Goal: Task Accomplishment & Management: Use online tool/utility

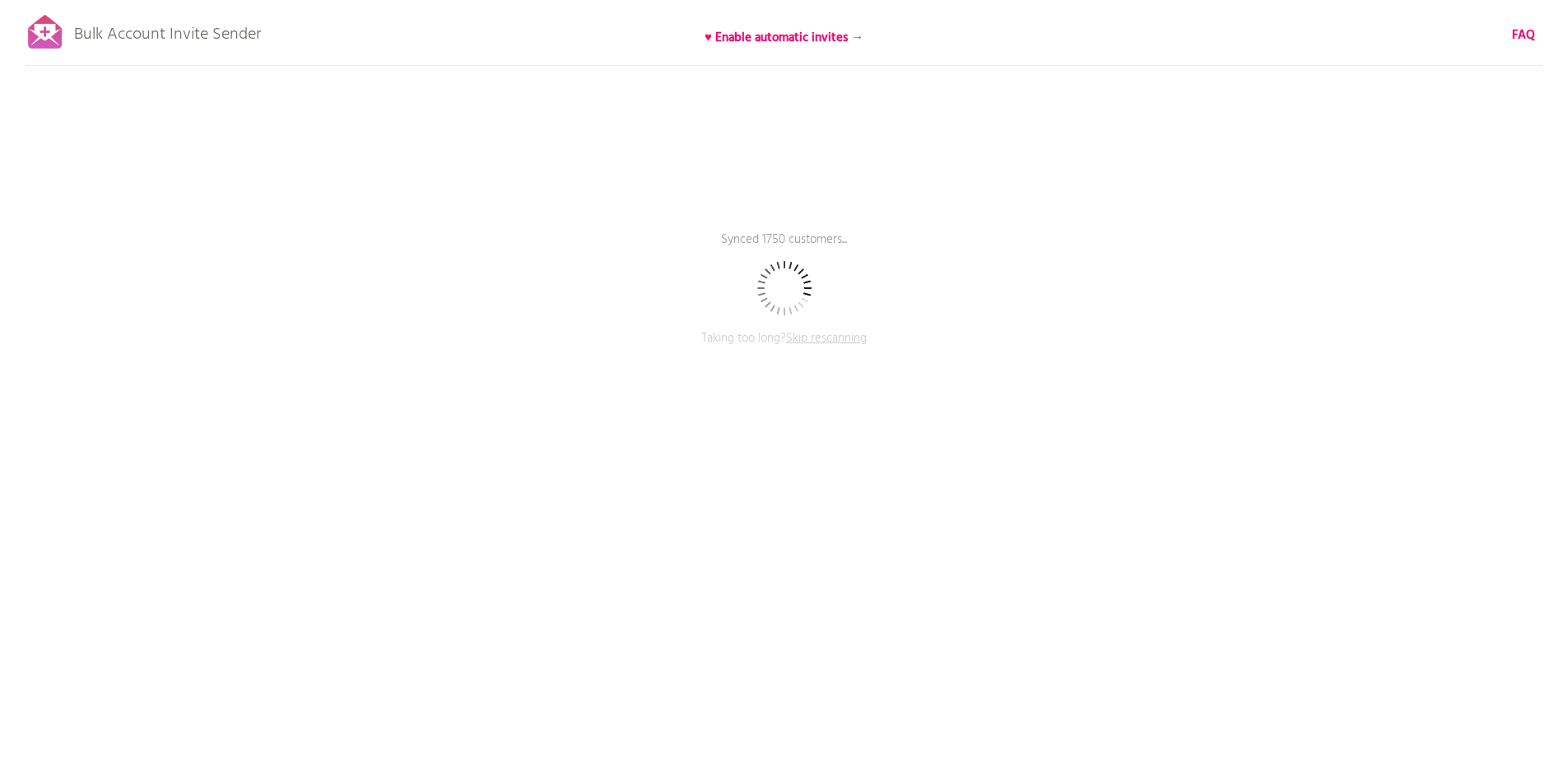
click at [834, 335] on span "Skip rescanning" at bounding box center [827, 338] width 81 height 20
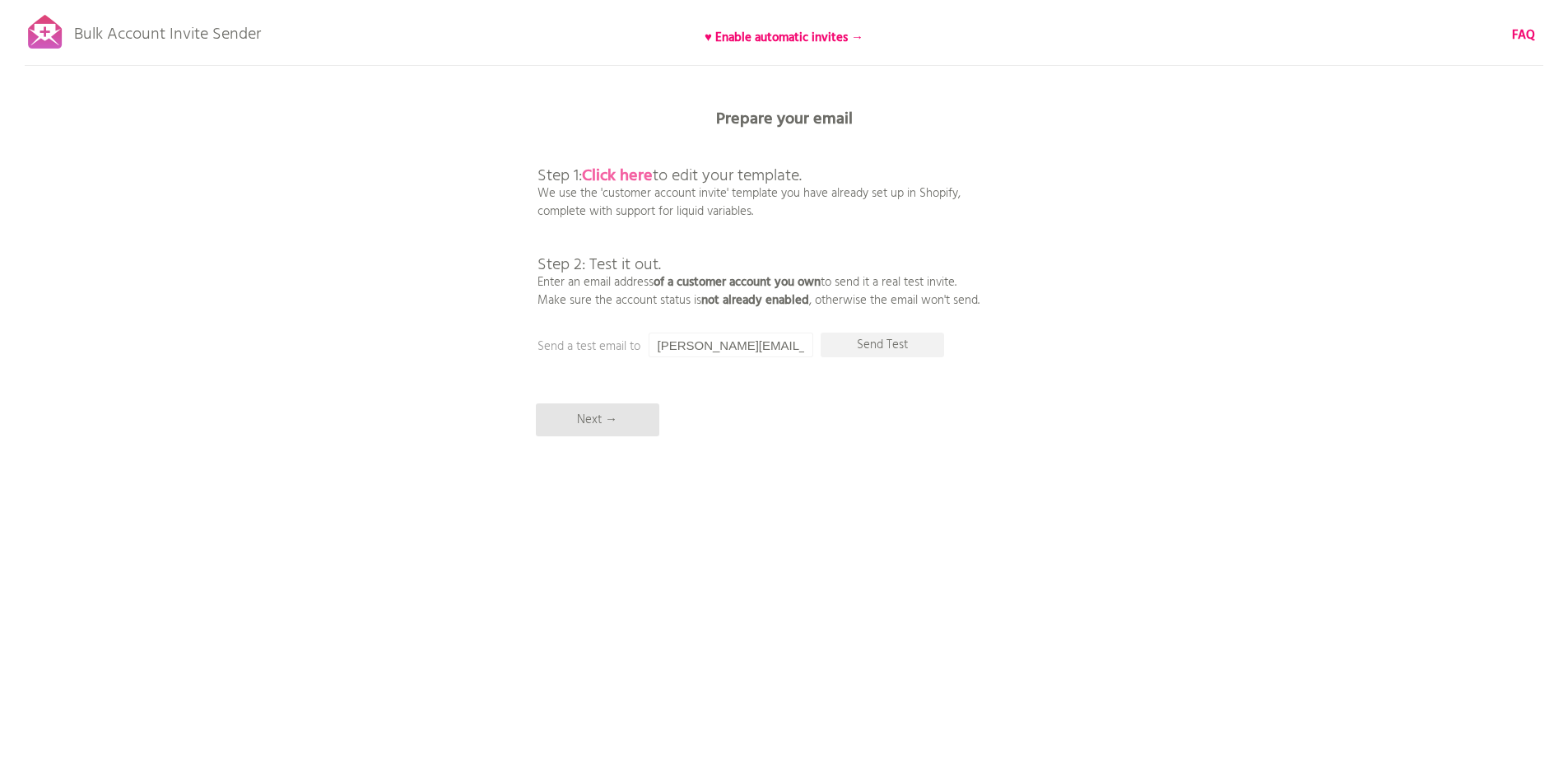
click at [626, 176] on b "Click here" at bounding box center [617, 176] width 71 height 27
click at [626, 173] on b "Click here" at bounding box center [617, 176] width 71 height 27
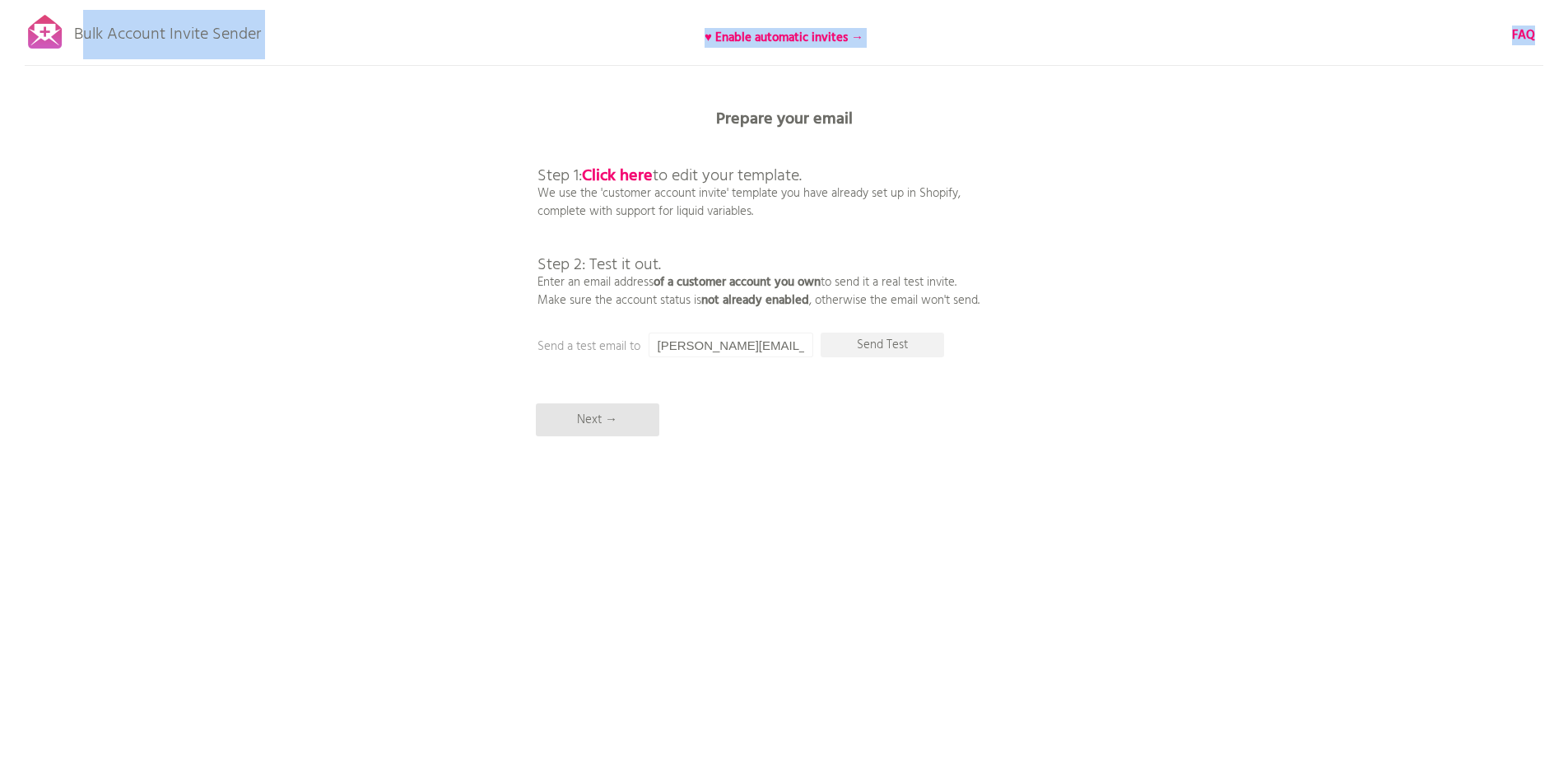
drag, startPoint x: 280, startPoint y: 38, endPoint x: 80, endPoint y: 42, distance: 200.0
click at [80, 42] on div "Bulk Account Invite Sender ♥ Enable automatic invites → FAQ Skipped syncing cus…" at bounding box center [784, 288] width 1568 height 576
click at [191, 165] on div "Bulk Account Invite Sender ♥ Enable automatic invites → FAQ Skipped syncing cus…" at bounding box center [784, 288] width 1568 height 576
drag, startPoint x: 259, startPoint y: 33, endPoint x: 76, endPoint y: 36, distance: 183.0
click at [76, 36] on p "Bulk Account Invite Sender" at bounding box center [168, 30] width 187 height 41
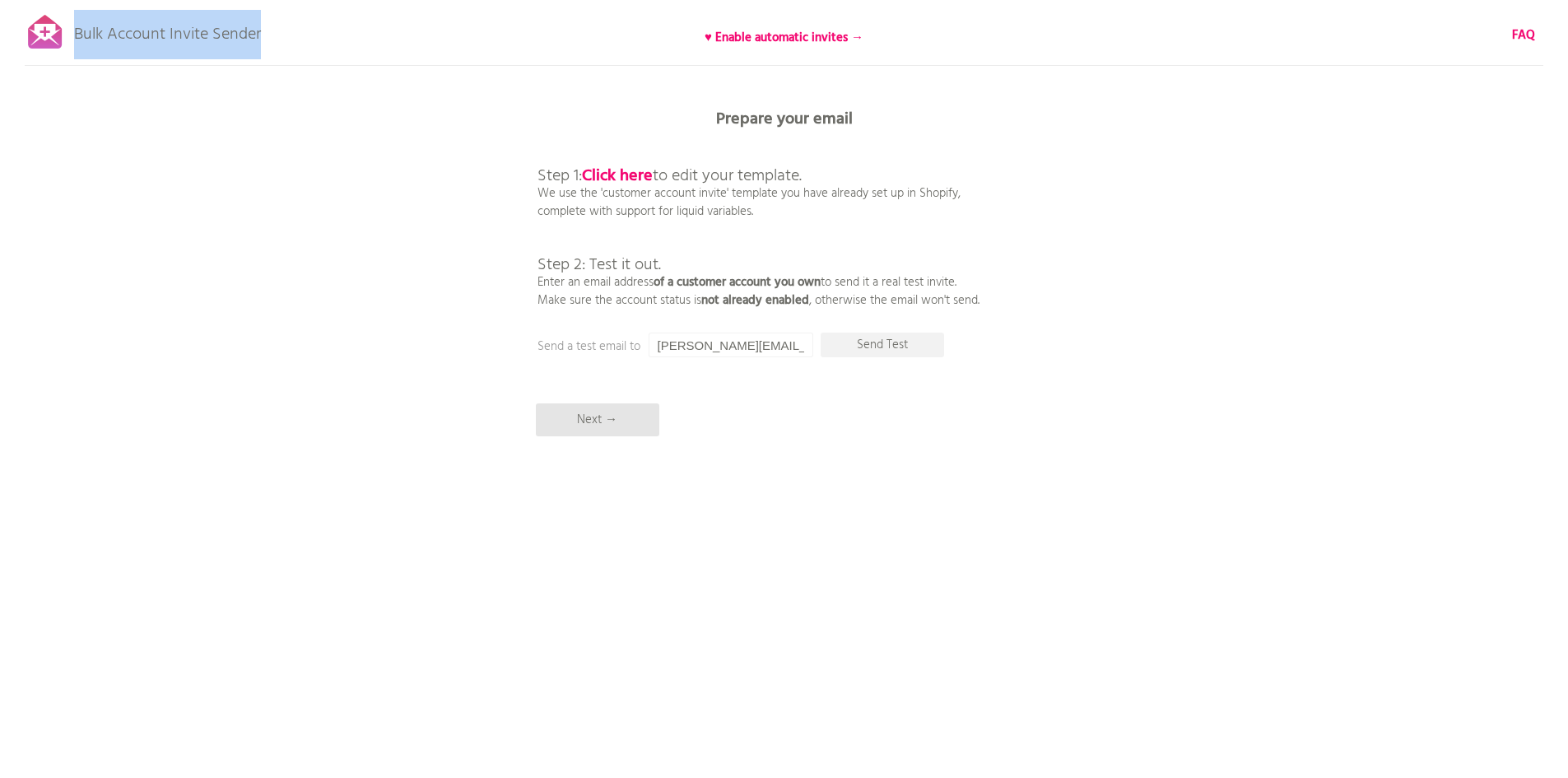
copy p "Bulk Account Invite Sender"
click at [258, 316] on div "Bulk Account Invite Sender ♥ Enable automatic invites → FAQ Skipped syncing cus…" at bounding box center [784, 288] width 1568 height 576
